Goal: Check status: Check status

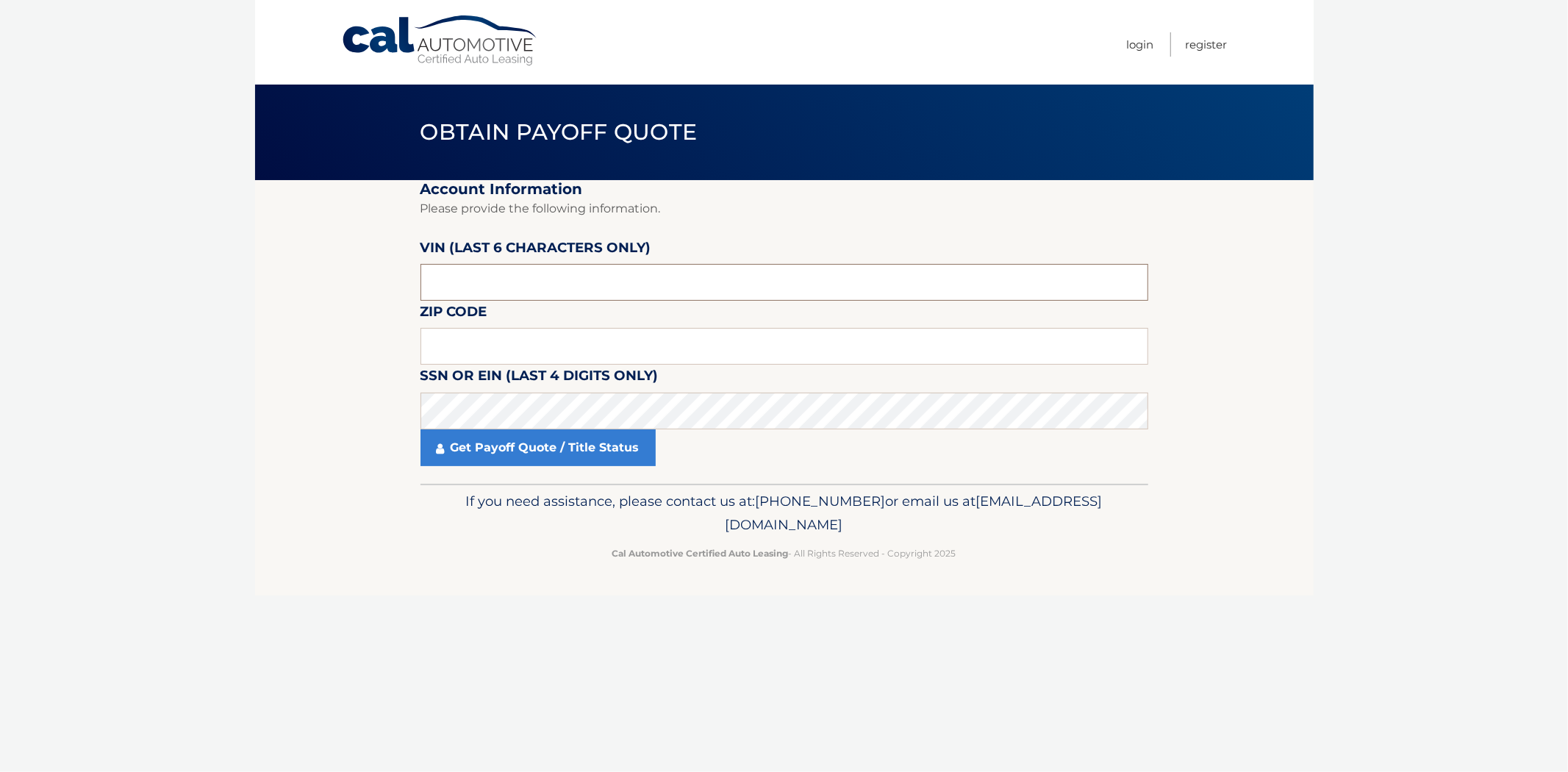
drag, startPoint x: 471, startPoint y: 285, endPoint x: 481, endPoint y: 285, distance: 10.0
click at [471, 284] on input "text" at bounding box center [784, 282] width 727 height 37
drag, startPoint x: 480, startPoint y: 294, endPoint x: 368, endPoint y: 299, distance: 112.1
click at [368, 299] on section "Account Information Please provide the following information. VIN (last 6 chara…" at bounding box center [784, 331] width 1059 height 304
type input "622368"
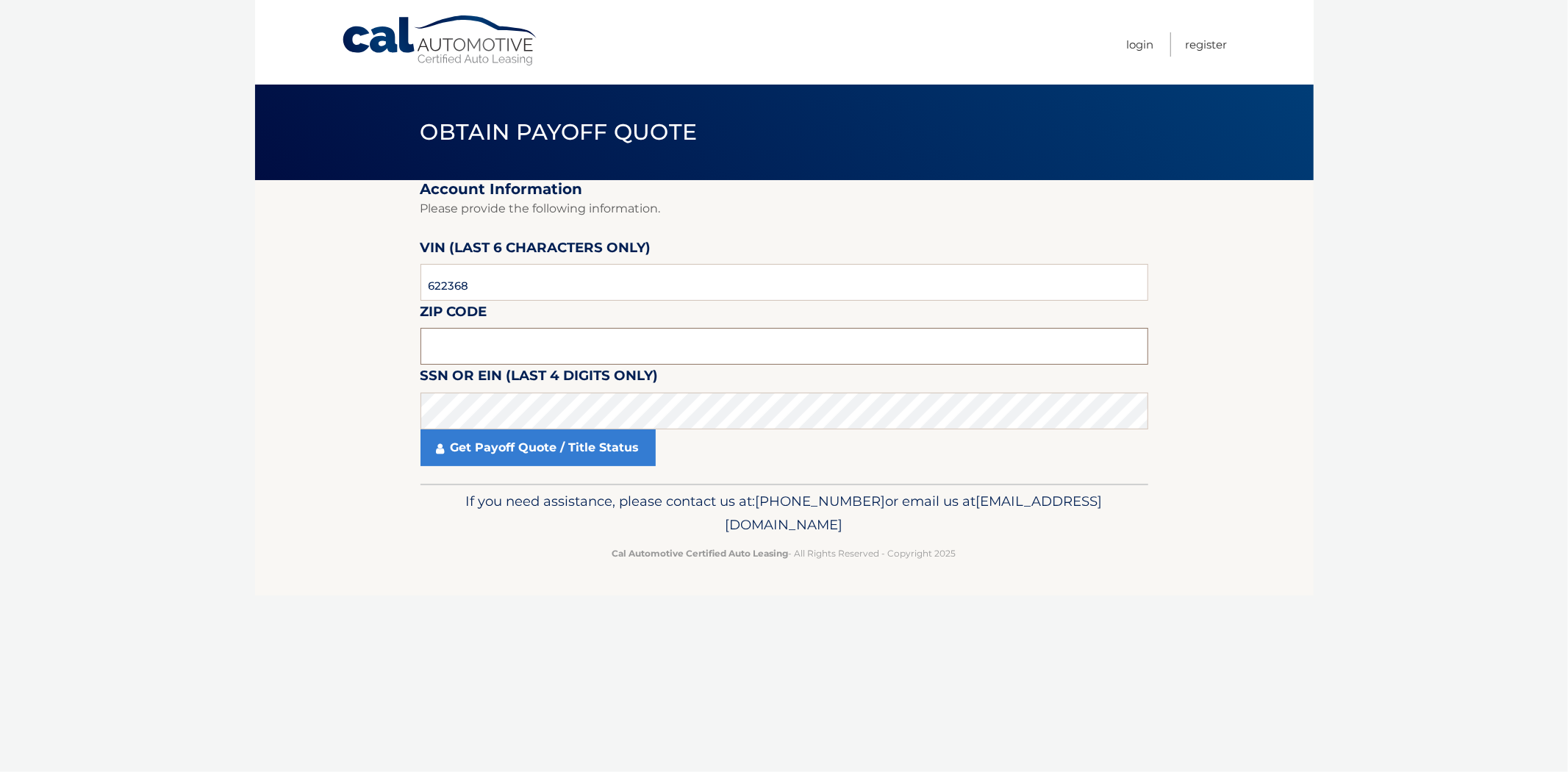
click at [434, 338] on input "text" at bounding box center [784, 345] width 727 height 37
type input "02090"
click at [537, 458] on link "Get Payoff Quote / Title Status" at bounding box center [538, 448] width 235 height 37
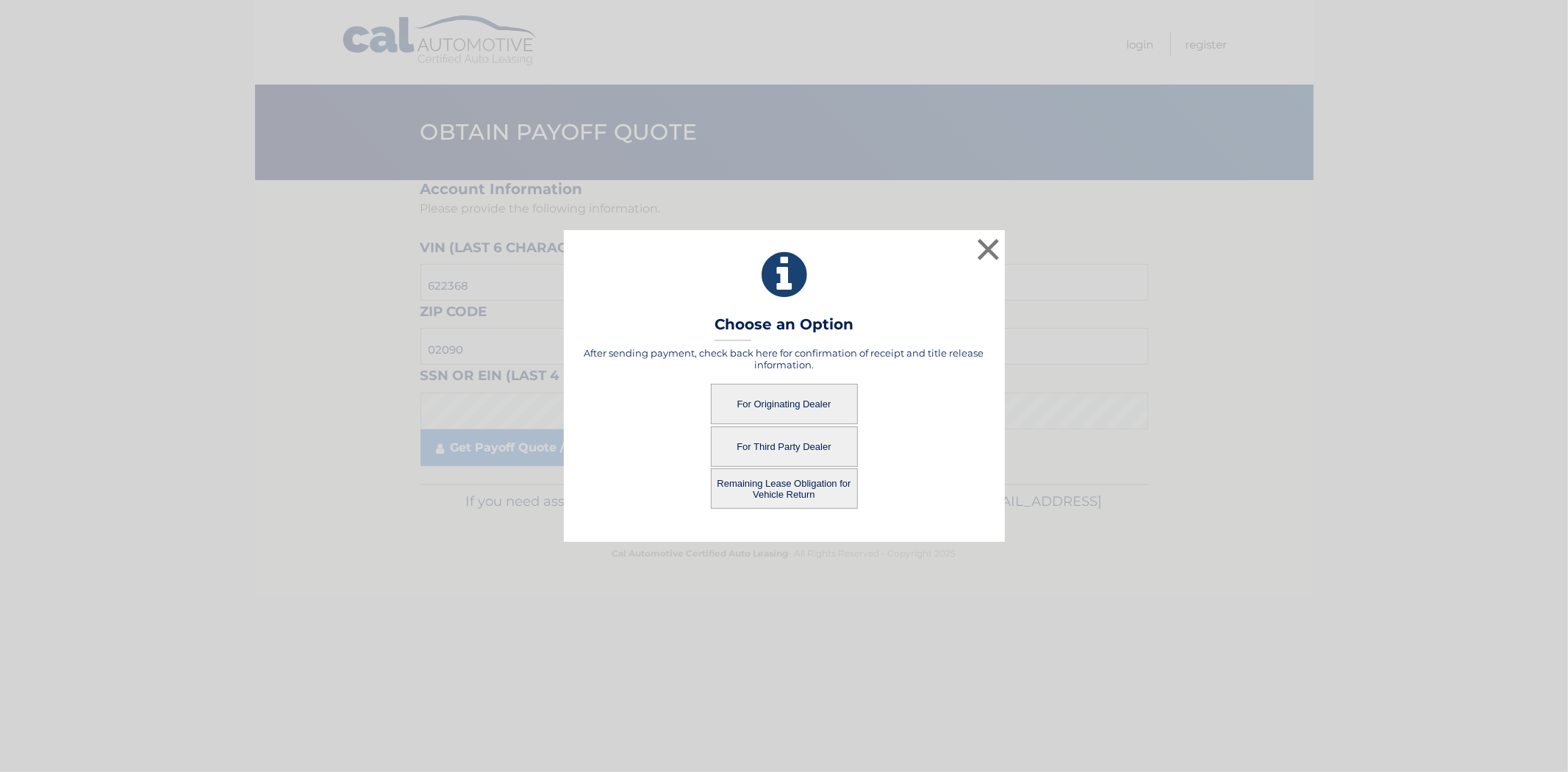
click at [796, 407] on button "For Originating Dealer" at bounding box center [784, 404] width 147 height 41
click at [768, 398] on button "For Originating Dealer" at bounding box center [784, 404] width 147 height 41
